Goal: Information Seeking & Learning: Learn about a topic

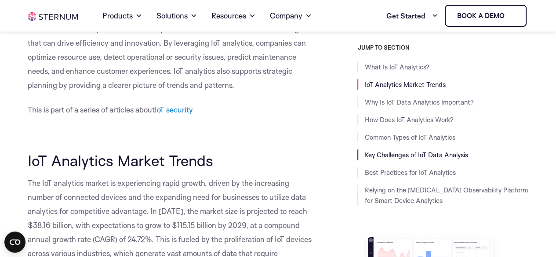
click at [384, 157] on link "Key Challenges of IoT Data Analysis" at bounding box center [415, 155] width 103 height 8
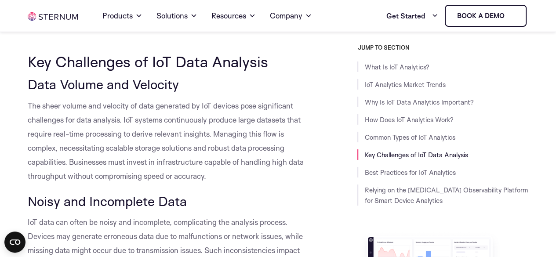
scroll to position [3046, 0]
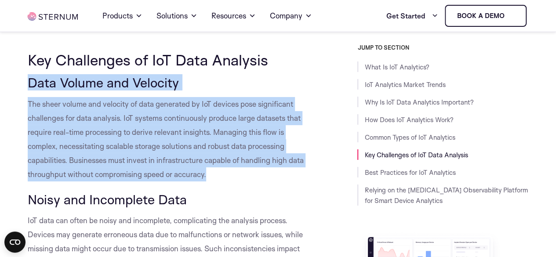
drag, startPoint x: 215, startPoint y: 155, endPoint x: 24, endPoint y: 73, distance: 207.8
copy div "Data Volume and Velocity The sheer volume and velocity of data generated by IoT…"
click at [122, 123] on p "The sheer volume and velocity of data generated by IoT devices pose significant…" at bounding box center [171, 139] width 286 height 84
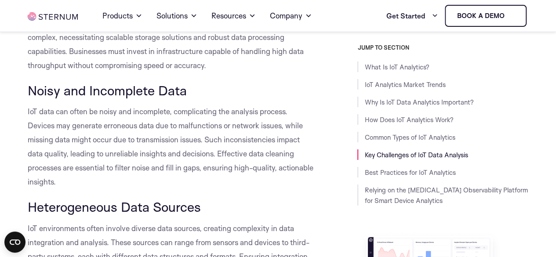
scroll to position [3243, 0]
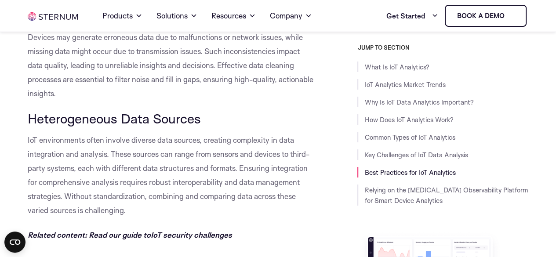
click at [184, 166] on span "IoT environments often involve diverse data sources, creating complexity in dat…" at bounding box center [169, 174] width 282 height 79
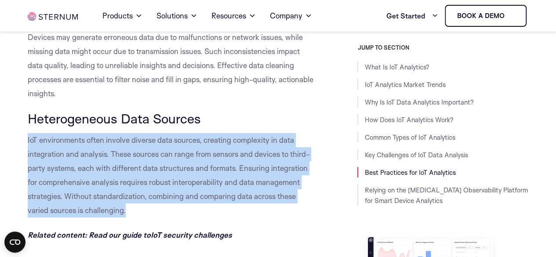
click at [184, 166] on span "IoT environments often involve diverse data sources, creating complexity in dat…" at bounding box center [169, 174] width 282 height 79
copy div "IoT environments often involve diverse data sources, creating complexity in dat…"
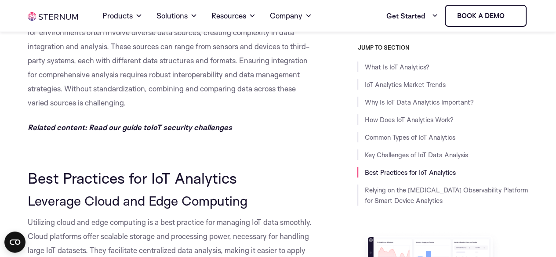
click at [190, 192] on span "Leverage Cloud and Edge Computing" at bounding box center [138, 200] width 220 height 16
